Goal: Task Accomplishment & Management: Use online tool/utility

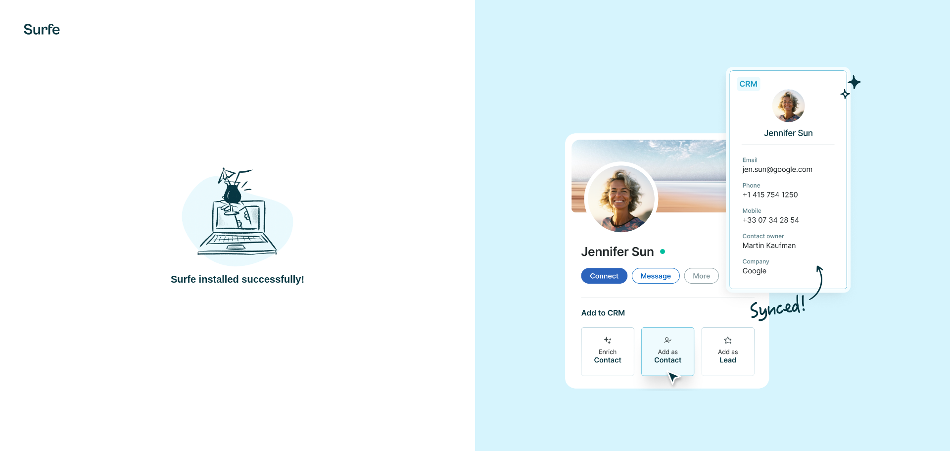
click at [619, 115] on img at bounding box center [712, 225] width 296 height 330
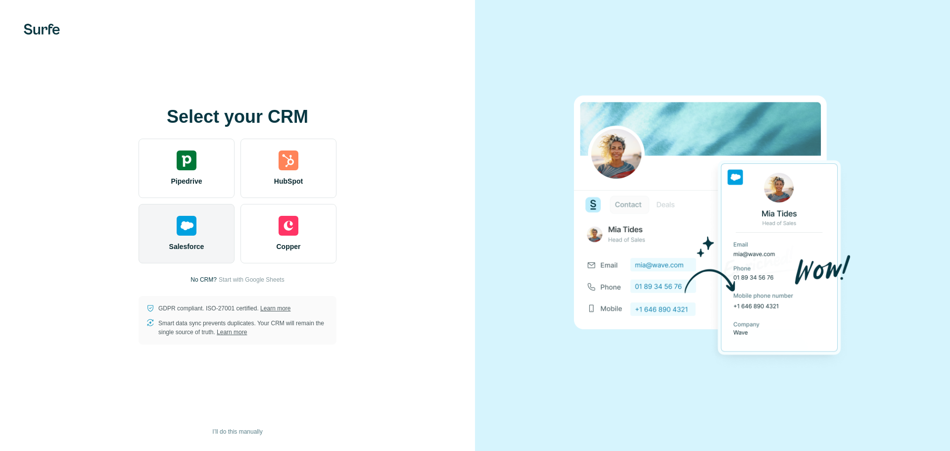
click at [206, 252] on div "Salesforce" at bounding box center [187, 233] width 96 height 59
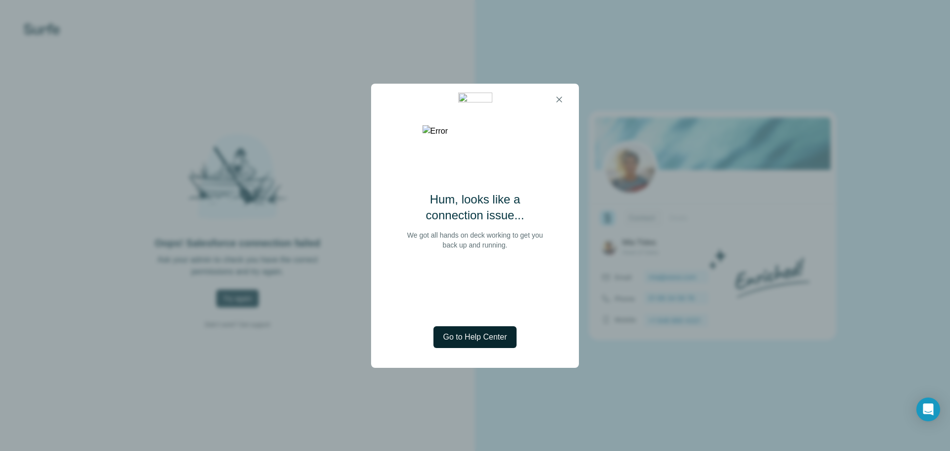
click at [493, 333] on span "Go to Help Center" at bounding box center [475, 337] width 64 height 12
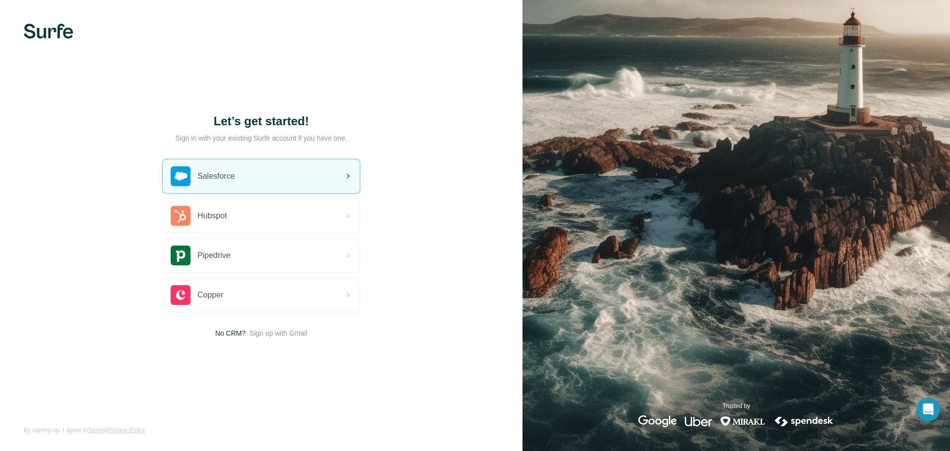
click at [235, 185] on div "Salesforce" at bounding box center [203, 176] width 64 height 20
click at [352, 178] on icon at bounding box center [348, 176] width 12 height 12
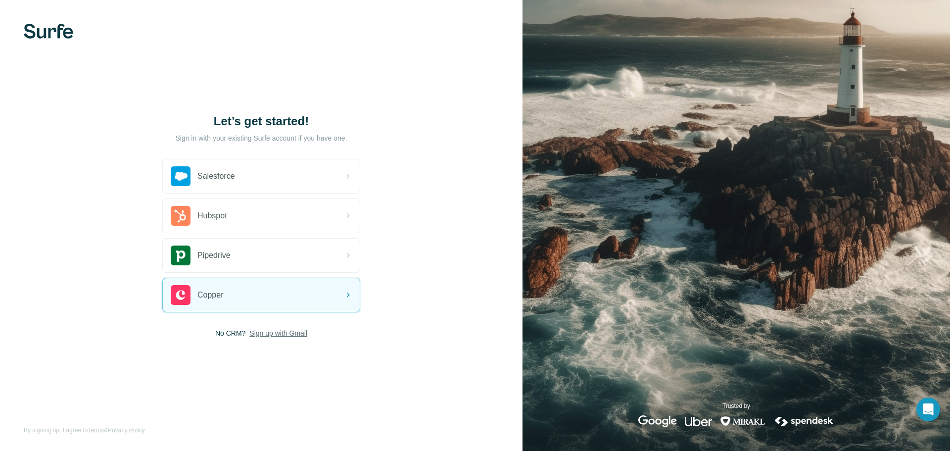
click at [265, 331] on span "Sign up with Gmail" at bounding box center [278, 333] width 58 height 10
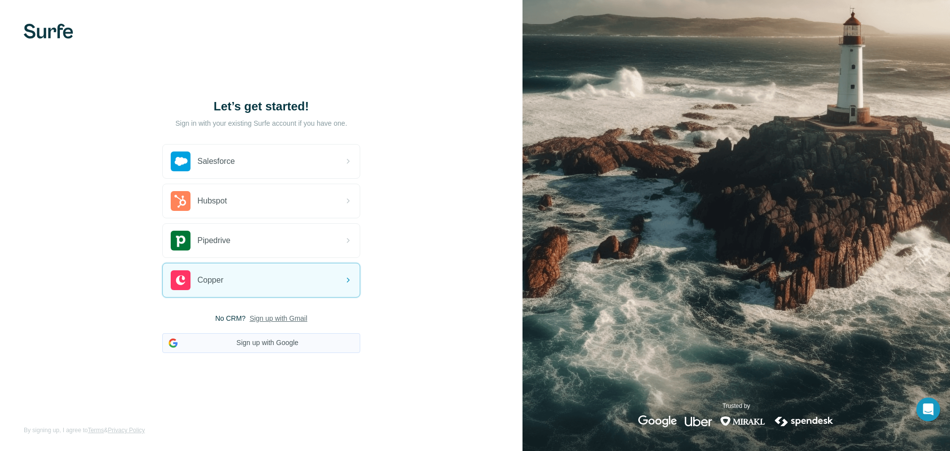
click at [266, 346] on button "Sign up with Google" at bounding box center [261, 343] width 198 height 20
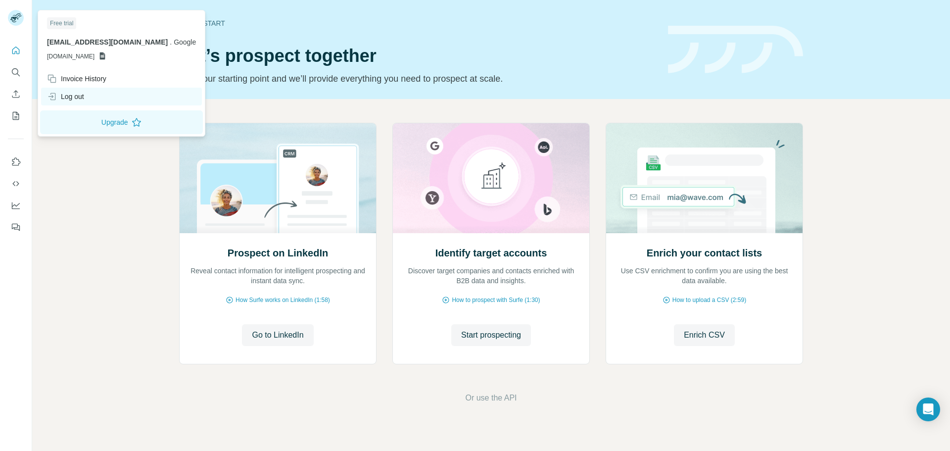
click at [80, 94] on div "Log out" at bounding box center [65, 97] width 37 height 10
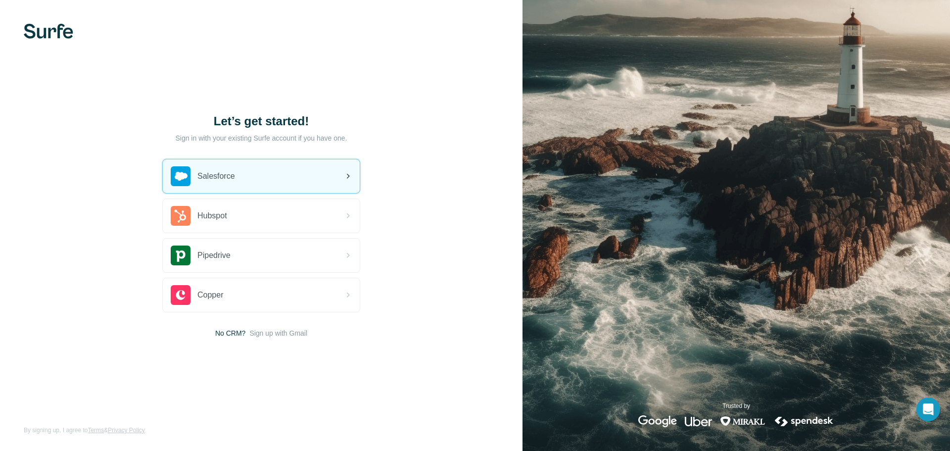
click at [208, 180] on span "Salesforce" at bounding box center [216, 176] width 38 height 12
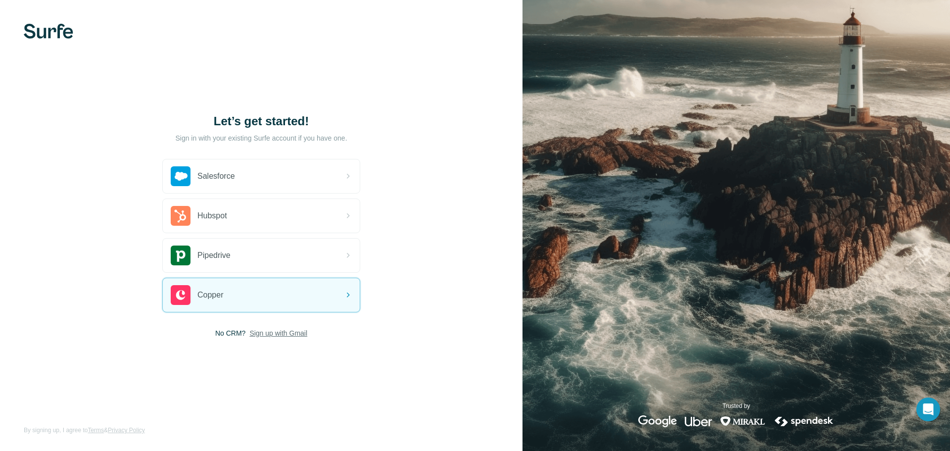
click at [252, 330] on span "Sign up with Gmail" at bounding box center [278, 333] width 58 height 10
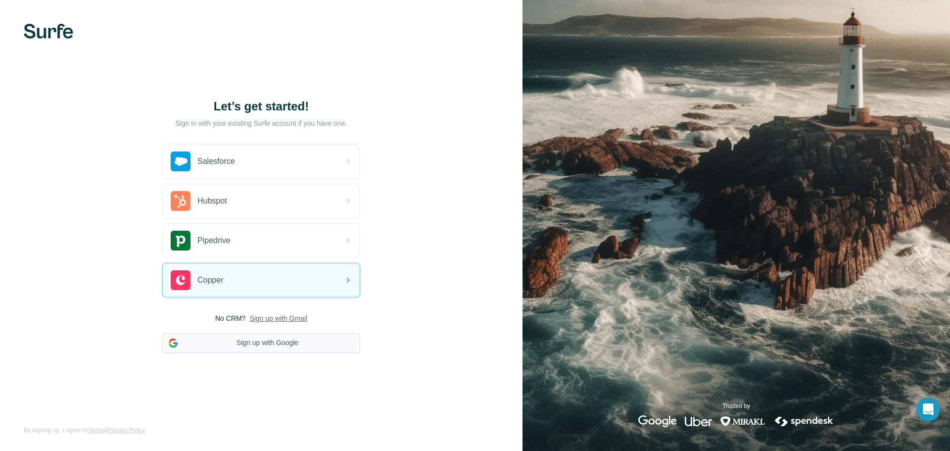
click at [249, 342] on button "Sign up with Google" at bounding box center [261, 343] width 198 height 20
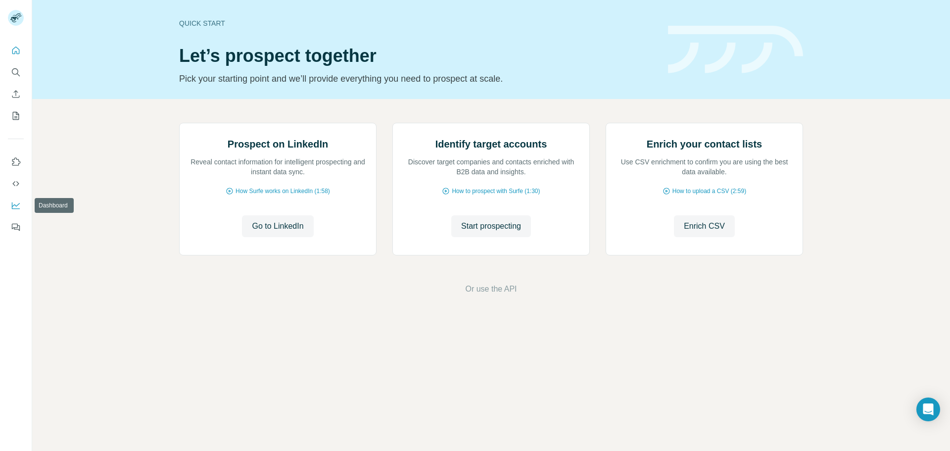
click at [8, 202] on button "Dashboard" at bounding box center [16, 205] width 16 height 18
click at [12, 225] on icon "Feedback" at bounding box center [15, 226] width 6 height 5
click at [12, 52] on icon "Quick start" at bounding box center [16, 51] width 10 height 10
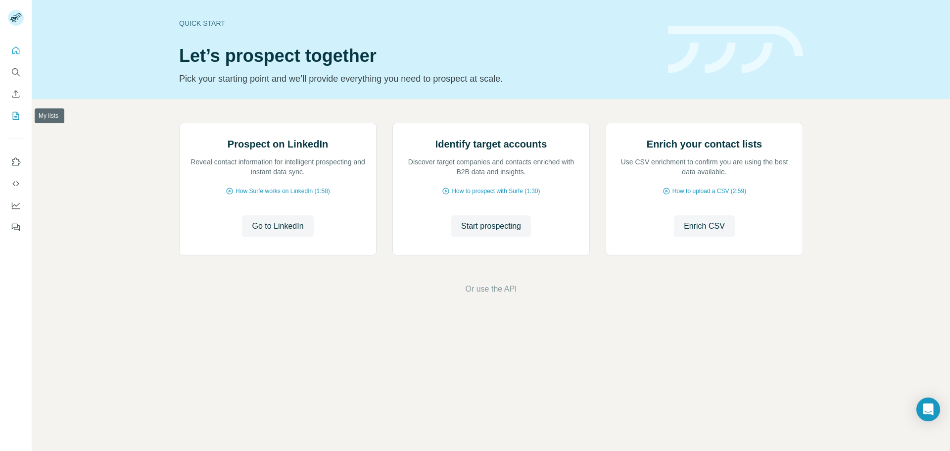
click at [11, 113] on icon "My lists" at bounding box center [16, 116] width 10 height 10
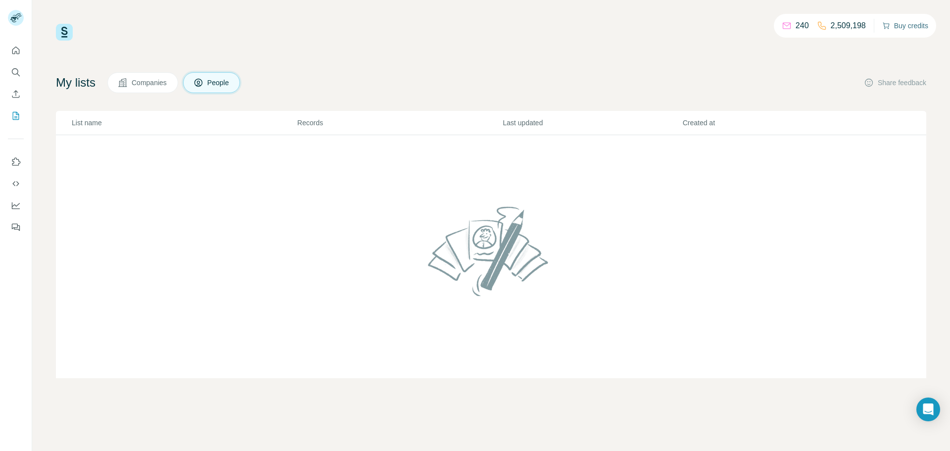
click at [901, 22] on button "Buy credits" at bounding box center [905, 26] width 46 height 14
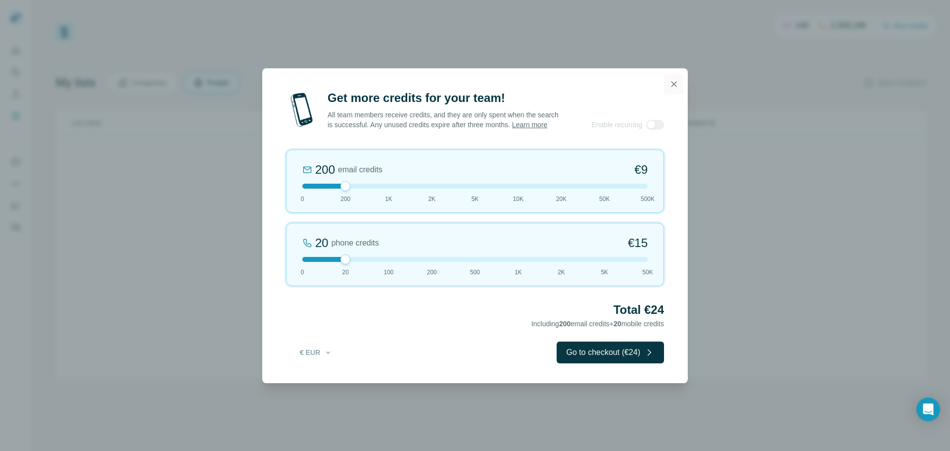
click at [671, 80] on icon "button" at bounding box center [674, 84] width 10 height 10
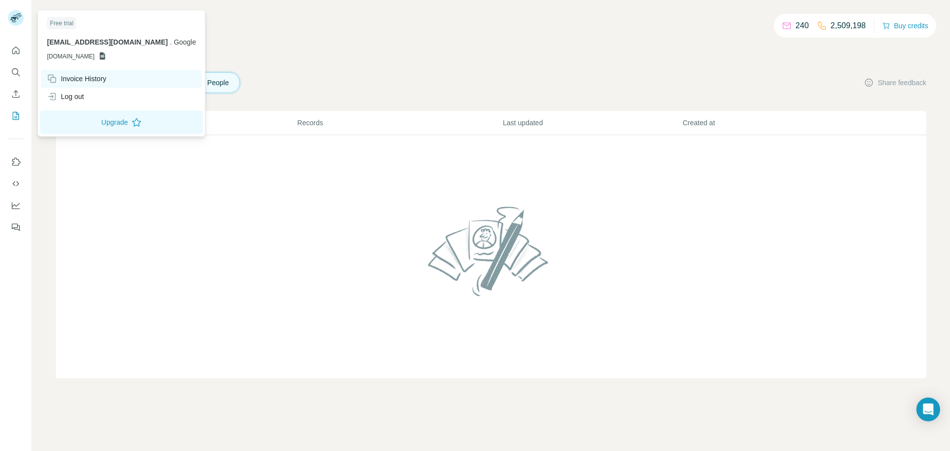
click at [66, 81] on div "Invoice History" at bounding box center [76, 79] width 59 height 10
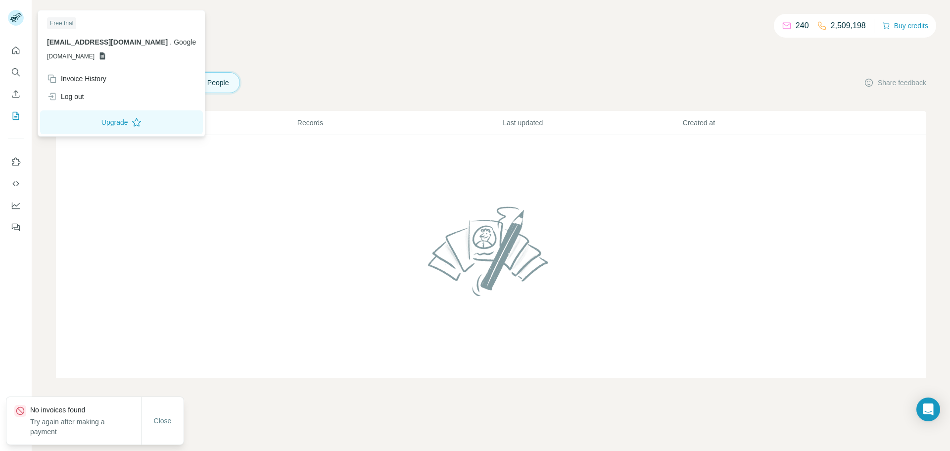
click at [117, 54] on p "[DOMAIN_NAME]" at bounding box center [121, 56] width 149 height 9
click at [174, 44] on span "Google" at bounding box center [185, 42] width 22 height 8
click at [70, 122] on button "Upgrade" at bounding box center [121, 122] width 163 height 24
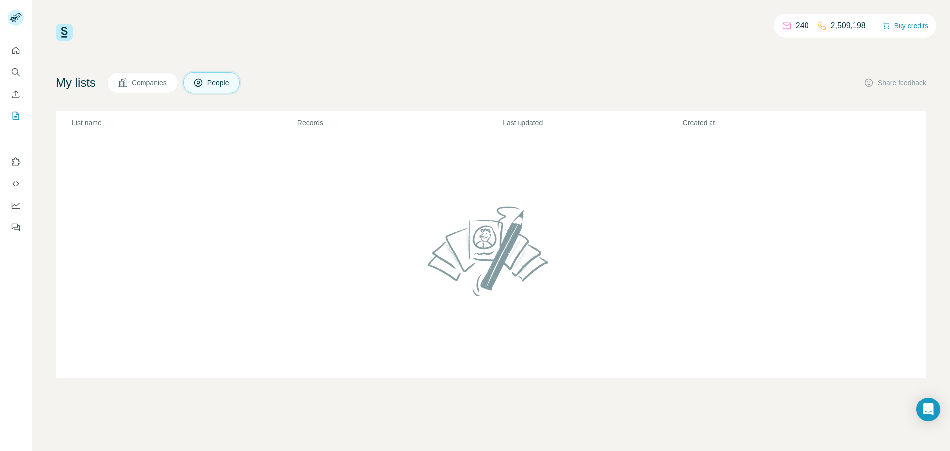
click at [132, 80] on button "Companies" at bounding box center [142, 82] width 71 height 21
click at [9, 225] on button "Feedback" at bounding box center [16, 227] width 16 height 18
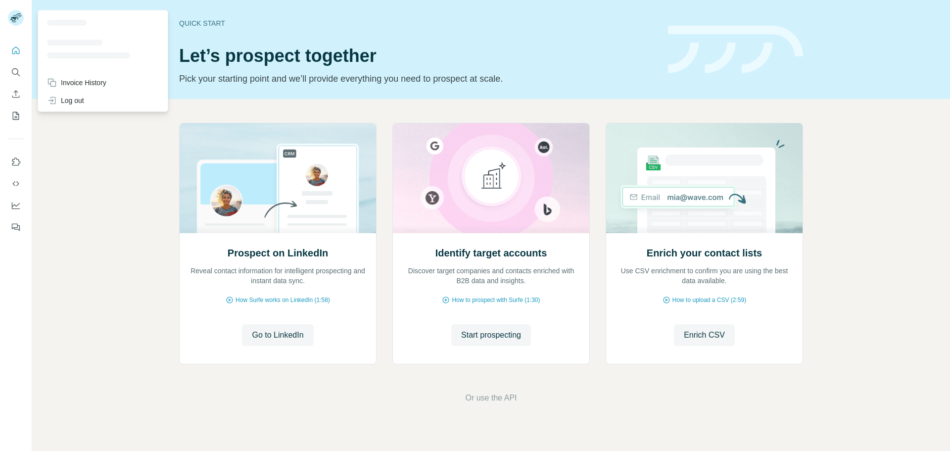
click at [15, 21] on rect at bounding box center [16, 18] width 16 height 16
click at [16, 15] on icon at bounding box center [16, 14] width 8 height 3
click at [17, 15] on g at bounding box center [16, 18] width 16 height 16
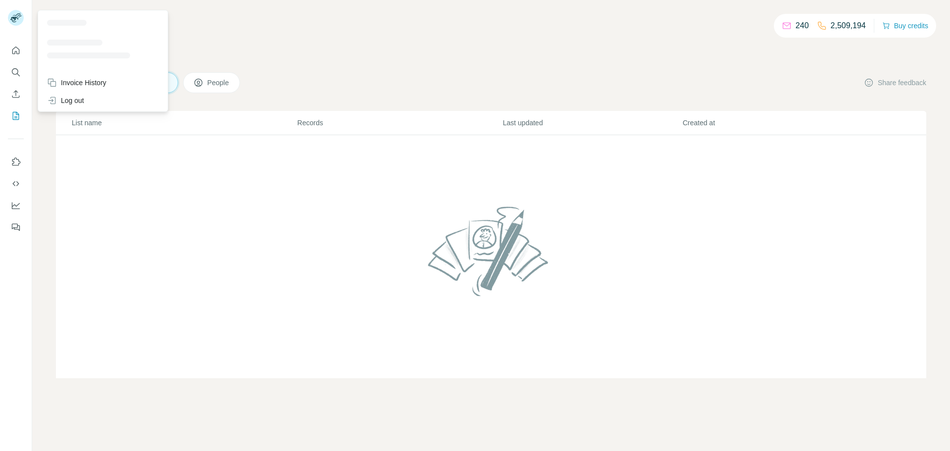
click at [11, 17] on icon at bounding box center [14, 19] width 8 height 5
